Goal: Task Accomplishment & Management: Manage account settings

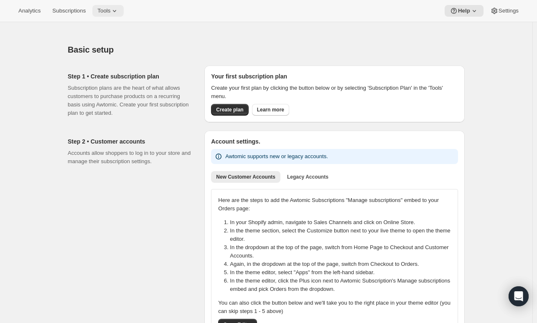
click at [108, 14] on span "Tools" at bounding box center [103, 11] width 13 height 7
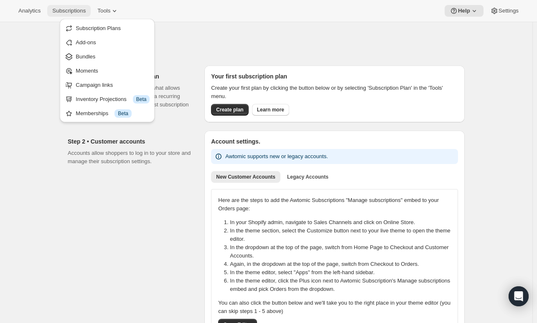
click at [79, 13] on span "Subscriptions" at bounding box center [68, 11] width 33 height 7
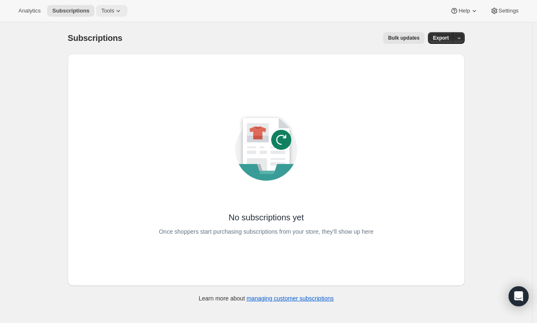
click at [104, 12] on span "Tools" at bounding box center [107, 11] width 13 height 7
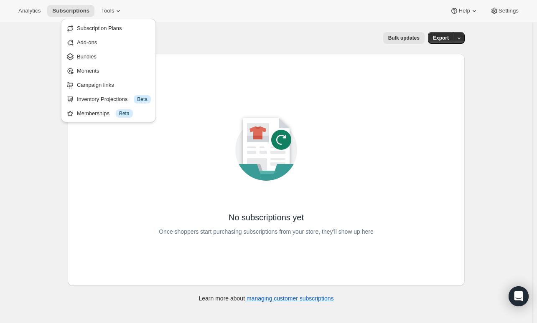
drag, startPoint x: 527, startPoint y: 19, endPoint x: 520, endPoint y: 17, distance: 7.9
click at [525, 19] on div "Analytics Subscriptions Tools Help Settings" at bounding box center [268, 11] width 537 height 22
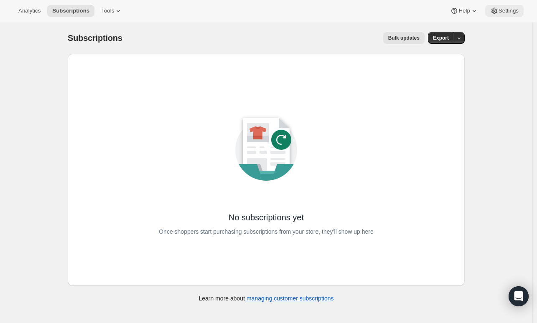
click at [519, 15] on button "Settings" at bounding box center [504, 11] width 38 height 12
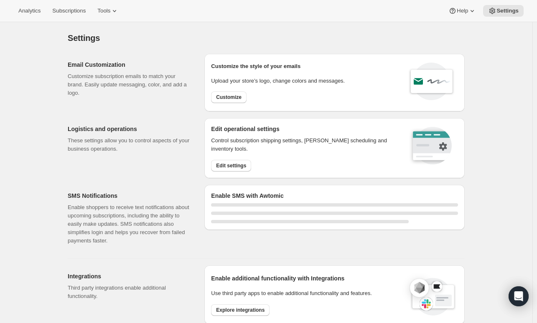
select select "01:00"
select select "10:00"
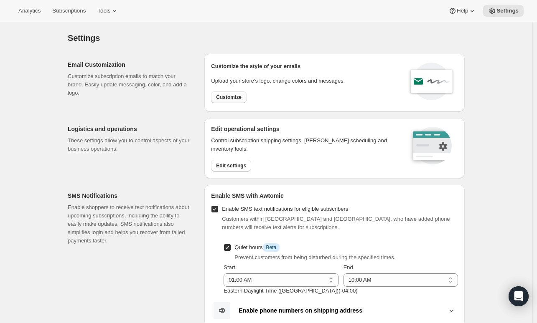
click at [216, 96] on button "Customize" at bounding box center [229, 98] width 36 height 12
select select "subscriptionMessage"
select select "5"
select select "15"
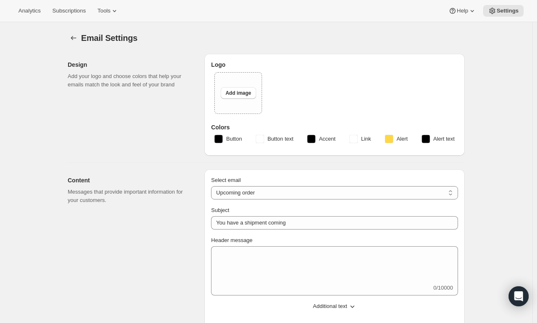
select select "4"
type input "Tractor At Home"
checkbox input "false"
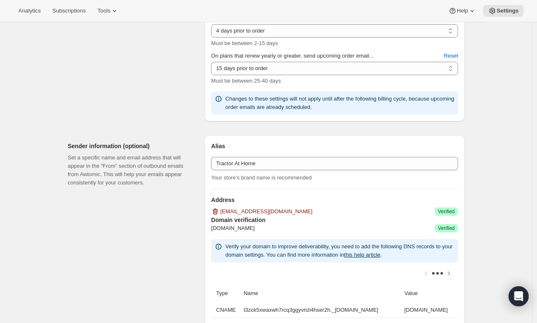
scroll to position [418, 0]
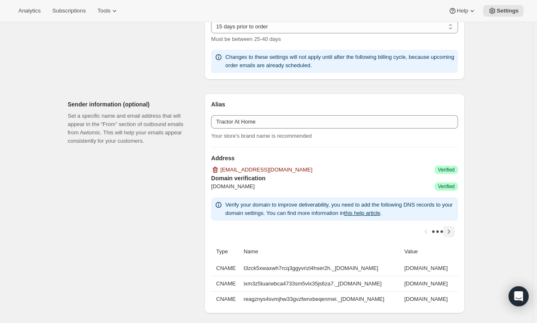
click at [448, 232] on icon "Scroll table right one column" at bounding box center [449, 232] width 8 height 8
click at [448, 183] on span "Success Verified" at bounding box center [446, 187] width 23 height 8
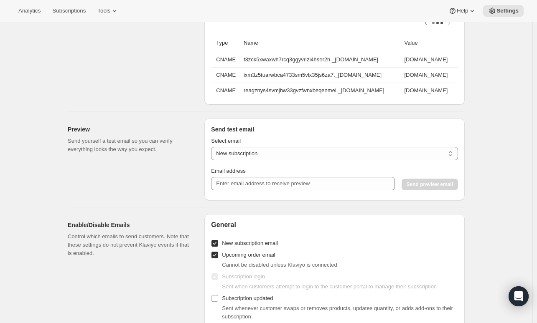
scroll to position [585, 0]
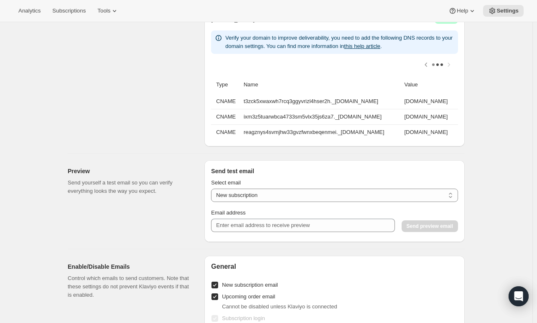
click at [435, 156] on div "Design Add your logo and choose colors that help your emails match the look and…" at bounding box center [263, 49] width 404 height 1175
click at [475, 179] on div "Email Settings. This page is ready Email Settings Design Add your logo and choo…" at bounding box center [266, 49] width 417 height 1225
click at [440, 202] on select "New subscription Upcoming order Payment failure Delayed subscription Updated su…" at bounding box center [334, 195] width 247 height 13
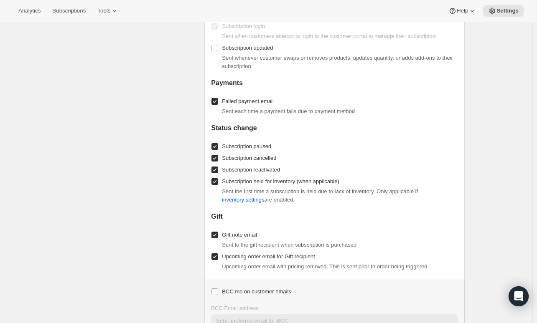
scroll to position [928, 0]
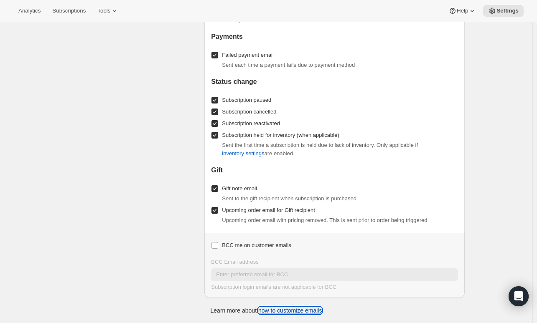
click at [292, 312] on link "how to customize emails" at bounding box center [290, 311] width 64 height 7
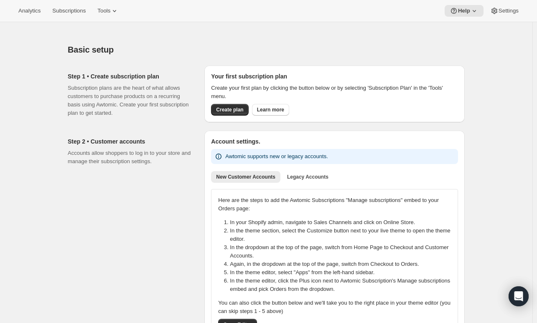
drag, startPoint x: 517, startPoint y: 19, endPoint x: 512, endPoint y: 11, distance: 9.3
click at [517, 18] on div "Analytics Subscriptions Tools Help Settings" at bounding box center [268, 11] width 537 height 22
click at [511, 11] on span "Settings" at bounding box center [508, 11] width 20 height 7
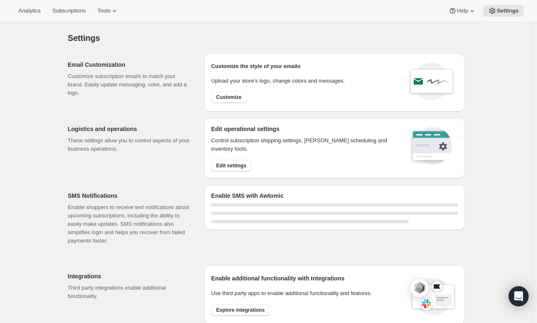
select select "01:00"
select select "10:00"
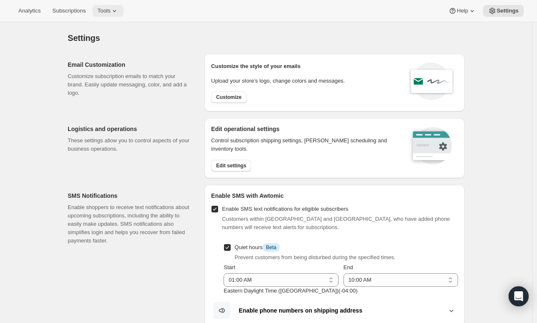
click at [112, 6] on button "Tools" at bounding box center [107, 11] width 31 height 12
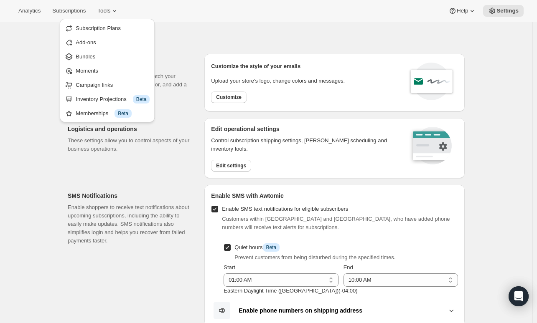
click at [219, 28] on div "Settings. This page is ready Settings" at bounding box center [266, 38] width 397 height 32
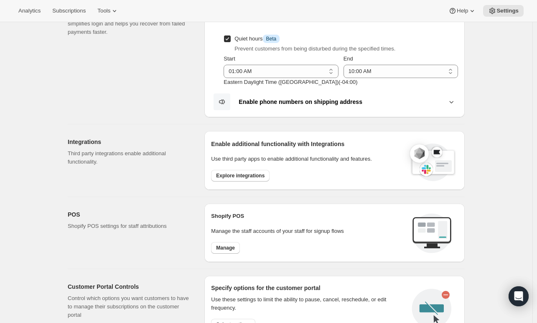
scroll to position [251, 0]
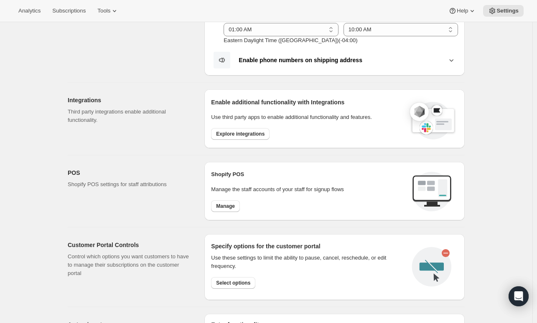
click at [261, 140] on div "Enable additional functionality with Integrations Use third party apps to enabl…" at bounding box center [334, 119] width 247 height 46
click at [261, 135] on span "Explore integrations" at bounding box center [240, 134] width 48 height 7
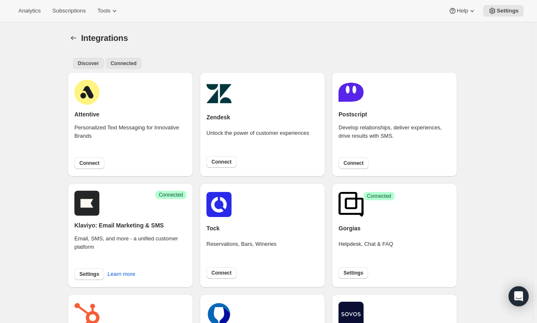
click at [110, 65] on button "Connected" at bounding box center [124, 64] width 36 height 12
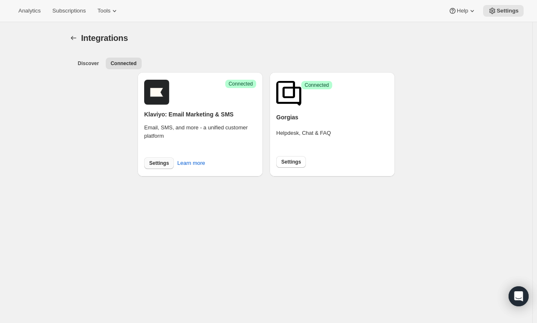
click at [149, 161] on button "Settings" at bounding box center [159, 164] width 30 height 12
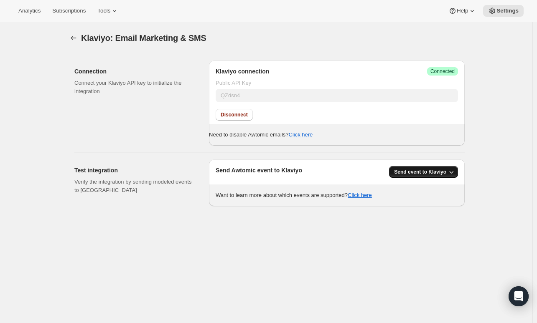
drag, startPoint x: 460, startPoint y: 158, endPoint x: 451, endPoint y: 167, distance: 11.8
click at [451, 166] on div "Test integration Verify the integration by sending modeled events to Klaviyo Se…" at bounding box center [266, 179] width 397 height 53
click at [451, 167] on button "Send event to Klaviyo" at bounding box center [423, 172] width 69 height 12
click at [448, 191] on span "Send event to Klaviyo" at bounding box center [427, 189] width 53 height 6
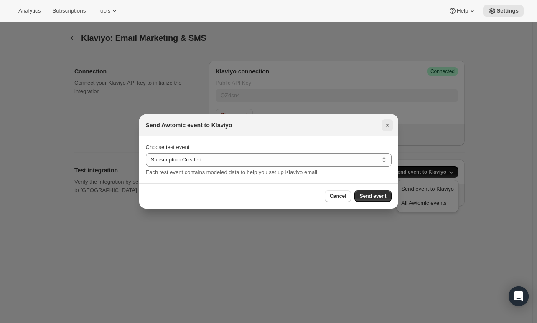
click at [387, 128] on icon "Close" at bounding box center [387, 125] width 8 height 8
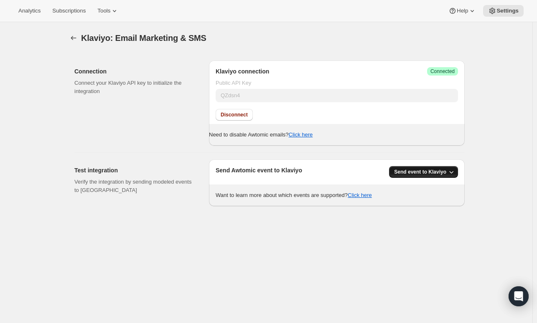
click at [418, 170] on span "Send event to Klaviyo" at bounding box center [420, 172] width 52 height 7
click at [430, 204] on span "All Awtomic events" at bounding box center [423, 203] width 45 height 6
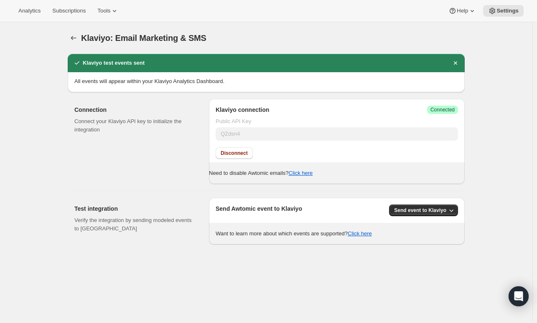
click at [471, 159] on div "Klaviyo: Email Marketing & SMS. This page is ready Klaviyo: Email Marketing & S…" at bounding box center [266, 133] width 417 height 223
click at [70, 37] on button "button" at bounding box center [74, 38] width 12 height 12
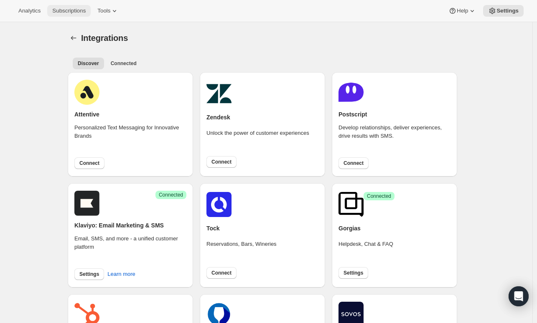
click at [81, 12] on span "Subscriptions" at bounding box center [68, 11] width 33 height 7
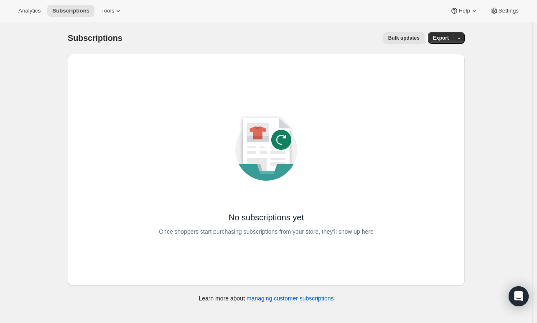
click at [507, 5] on div "Analytics Subscriptions Tools Help Settings" at bounding box center [268, 11] width 537 height 22
click at [507, 9] on span "Settings" at bounding box center [508, 11] width 20 height 7
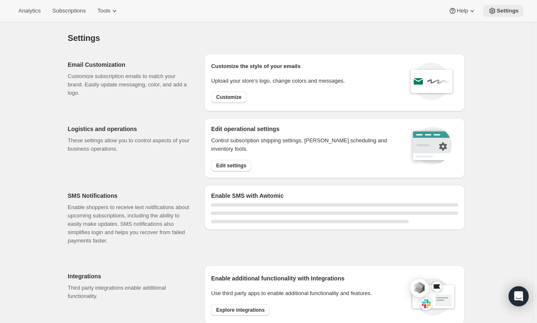
select select "01:00"
select select "10:00"
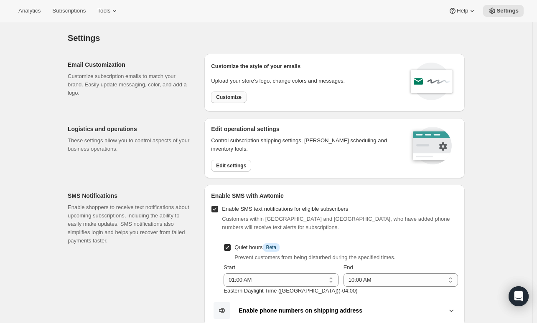
click at [234, 97] on span "Customize" at bounding box center [228, 97] width 25 height 7
select select "subscriptionMessage"
select select "5"
select select "15"
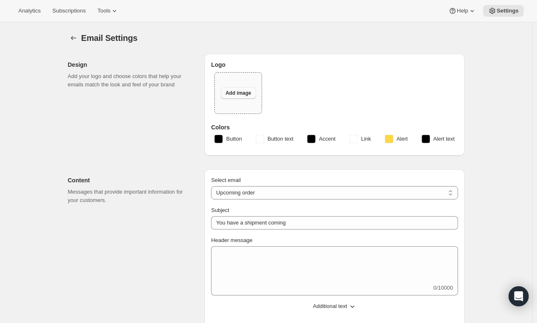
select select "4"
type input "Tractor At Home"
checkbox input "false"
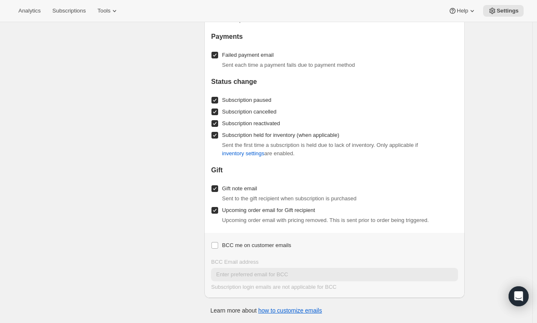
scroll to position [844, 0]
